Goal: Task Accomplishment & Management: Manage account settings

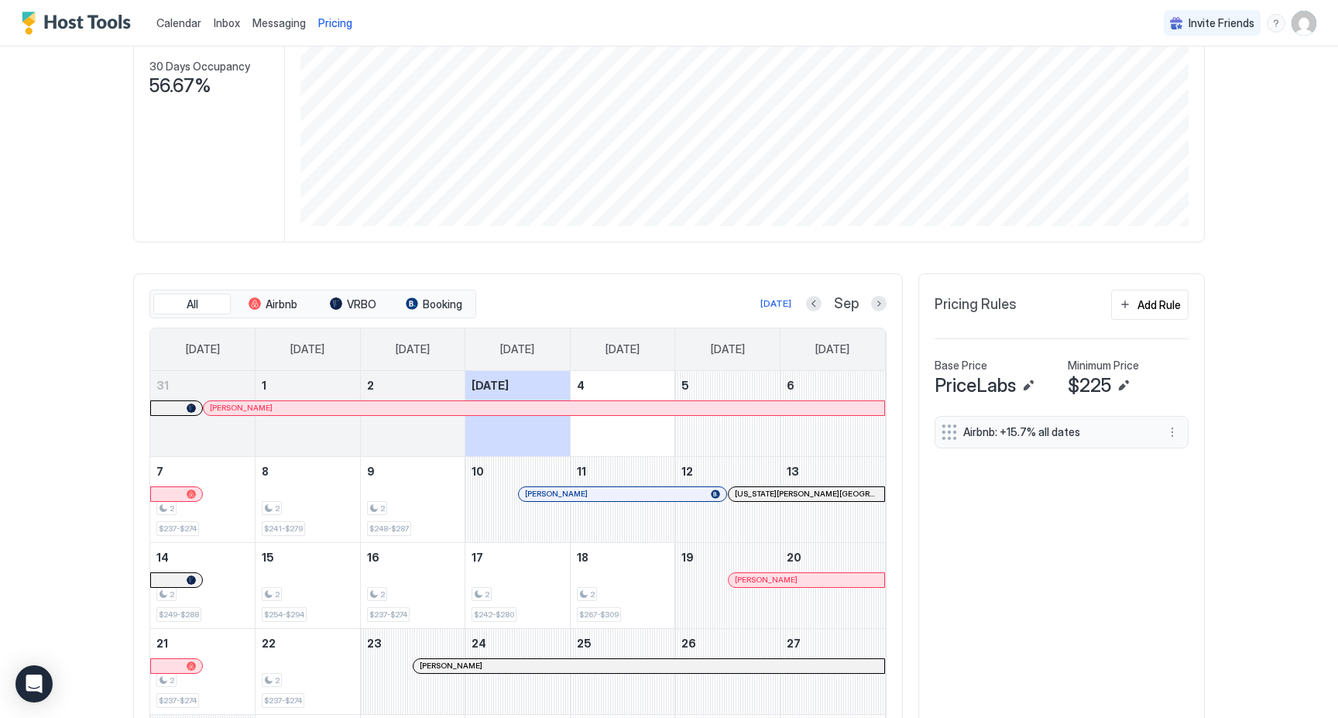
scroll to position [389, 0]
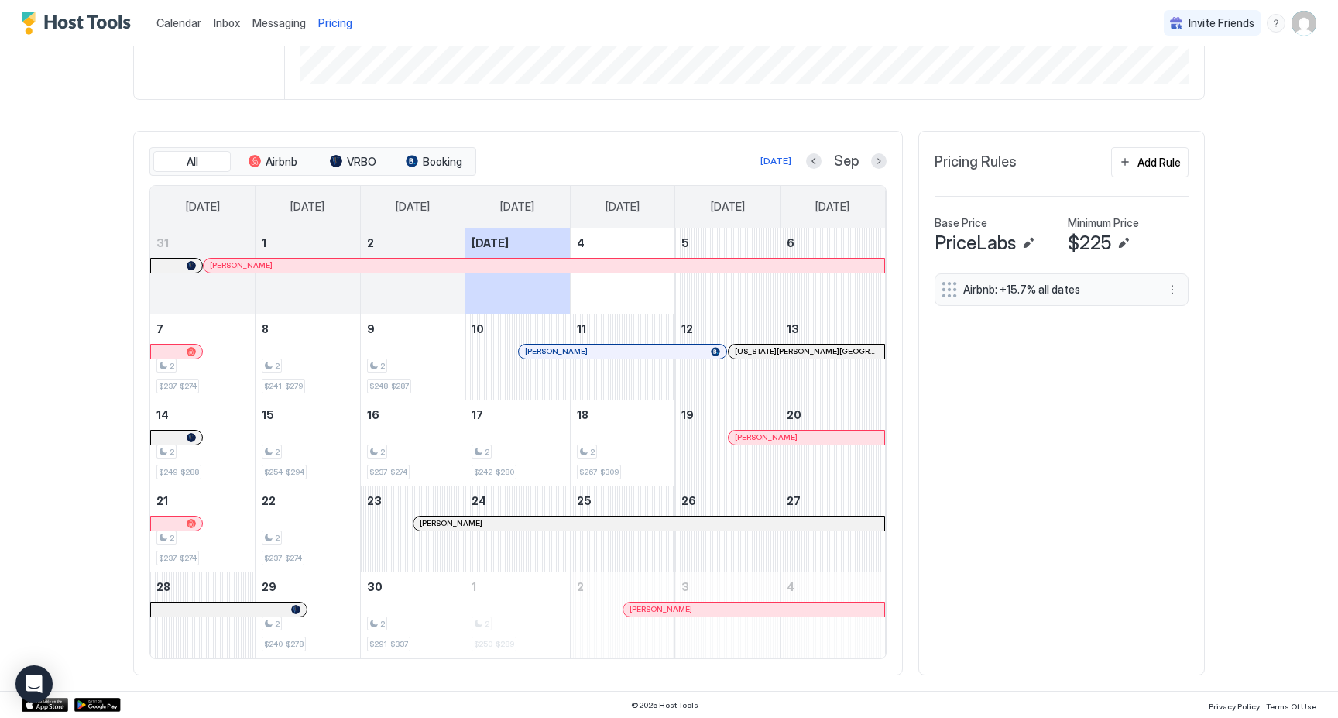
click at [604, 355] on div at bounding box center [604, 351] width 12 height 12
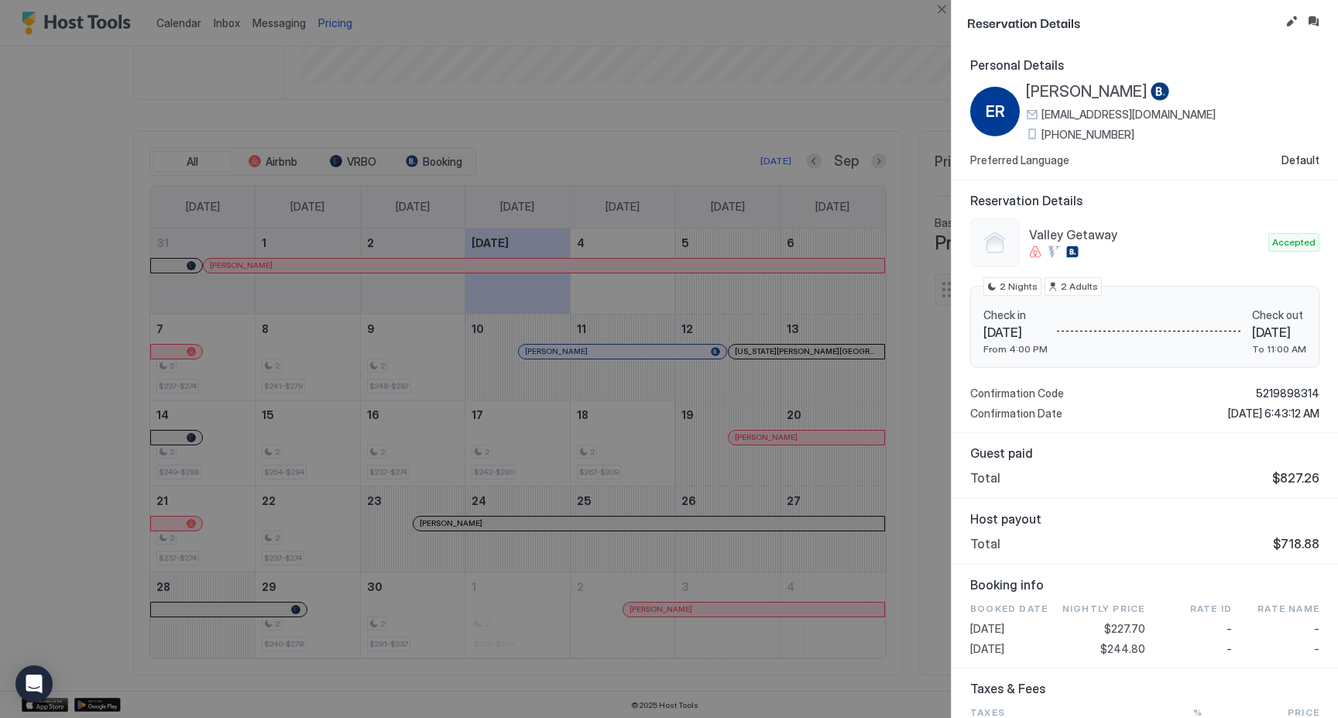
click at [936, 104] on div at bounding box center [669, 359] width 1338 height 718
click at [945, 12] on button "Close" at bounding box center [941, 9] width 19 height 19
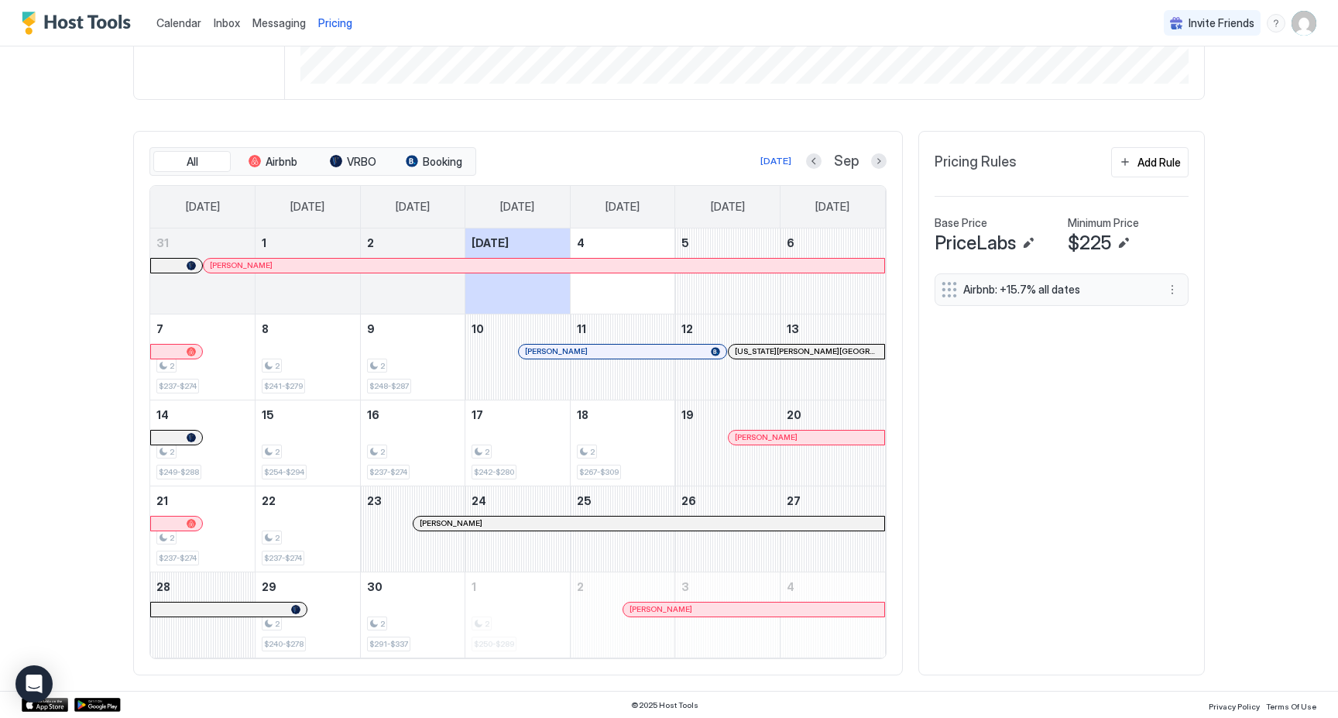
click at [1031, 290] on span "Airbnb: +15.7% all dates" at bounding box center [1055, 290] width 184 height 14
click at [1166, 290] on button "More options" at bounding box center [1172, 289] width 19 height 19
click at [1174, 302] on div "Edit" at bounding box center [1192, 311] width 58 height 25
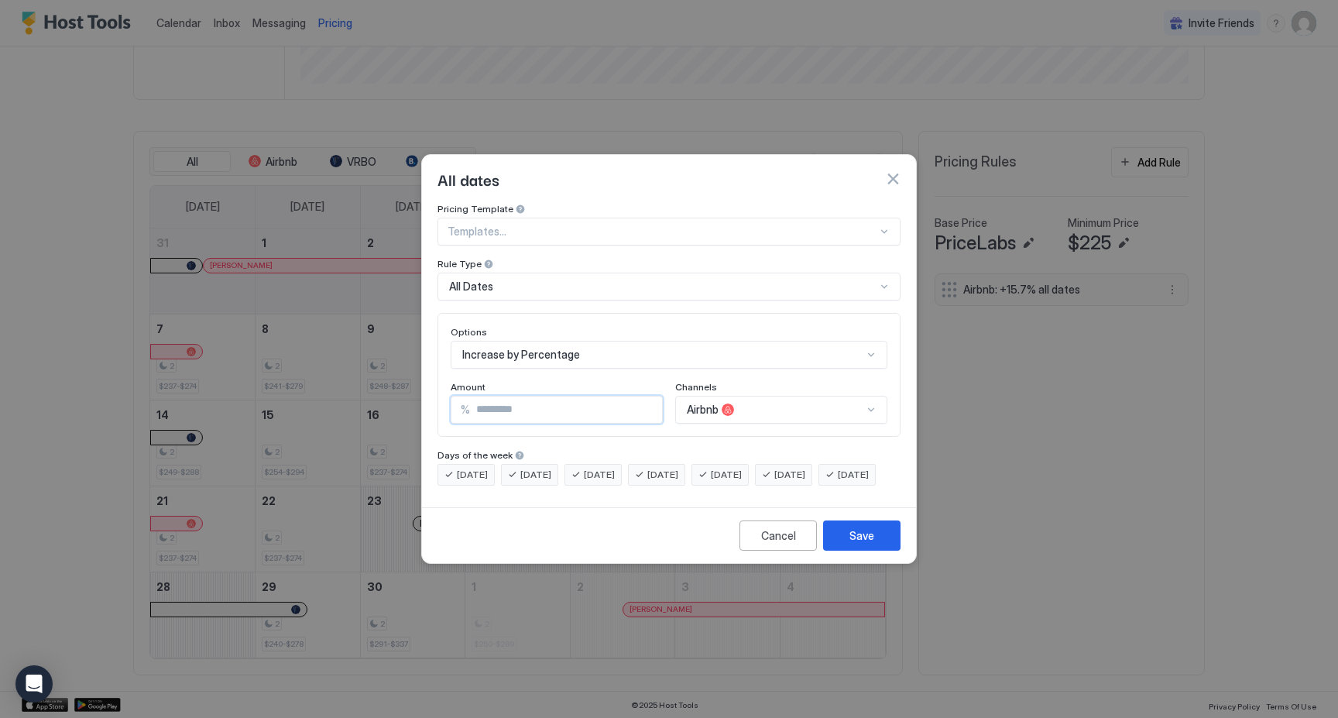
click at [574, 417] on div "Options Increase by Percentage Amount % **** Channels Airbnb" at bounding box center [668, 375] width 463 height 124
type input "****"
click at [860, 543] on div "Save" at bounding box center [861, 535] width 25 height 16
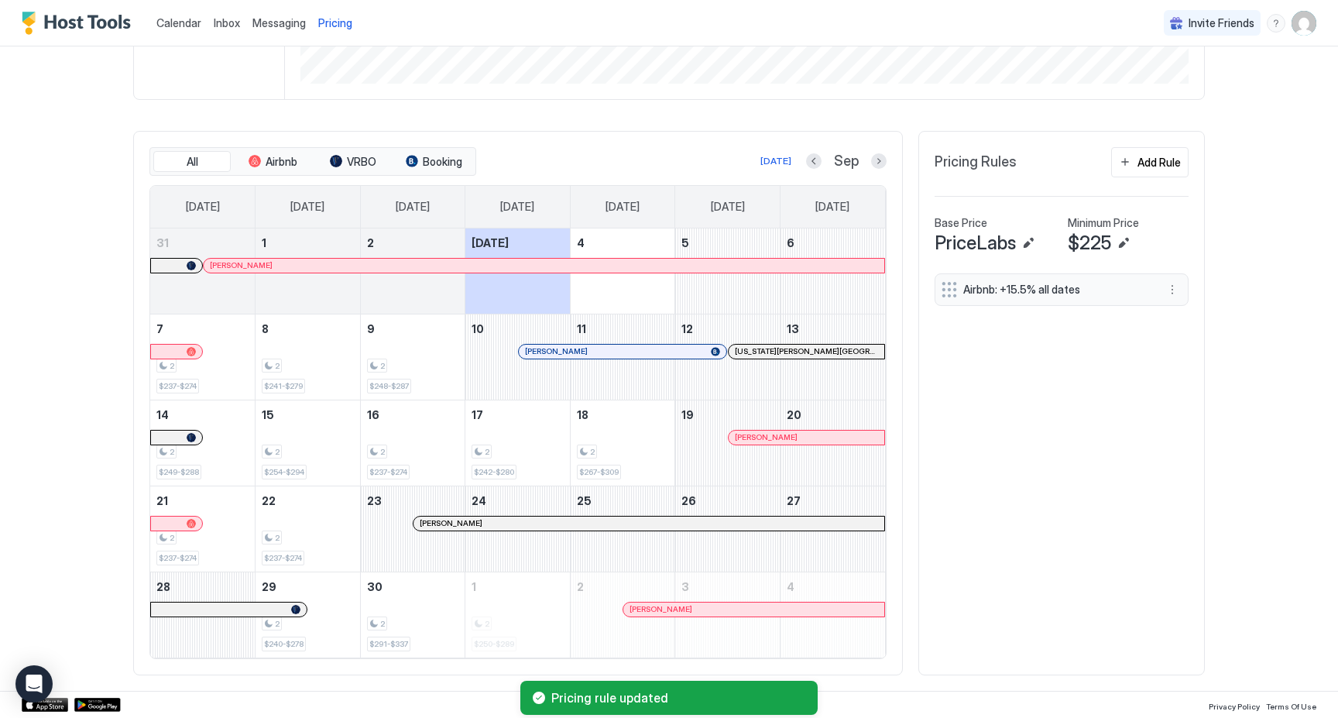
click at [999, 518] on div "Airbnb: +15.5% all dates" at bounding box center [1061, 465] width 254 height 385
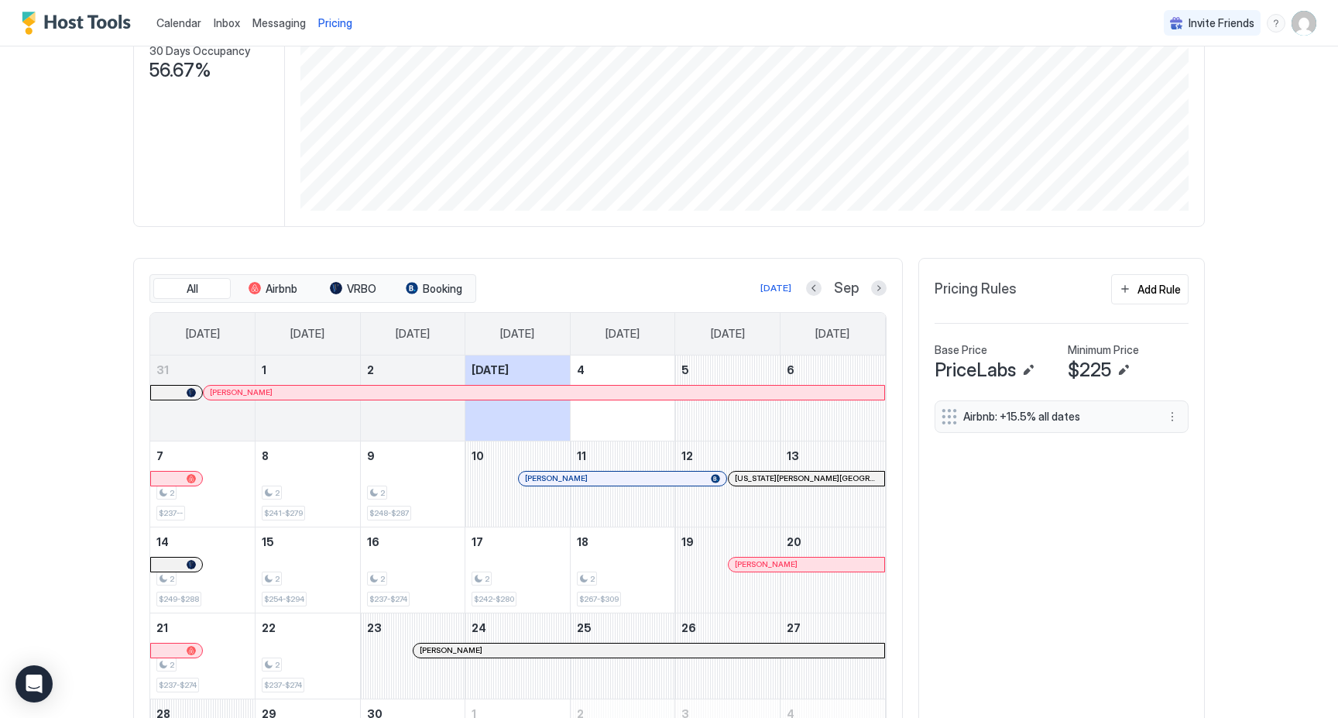
scroll to position [0, 0]
